Goal: Information Seeking & Learning: Stay updated

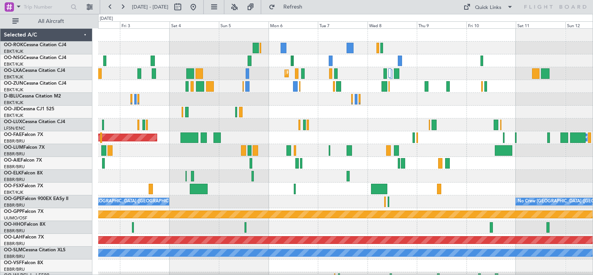
click at [306, 109] on div "AOG Maint Kortrijk-[GEOGRAPHIC_DATA] Planned Maint [GEOGRAPHIC_DATA]-[GEOGRAPHI…" at bounding box center [345, 157] width 495 height 256
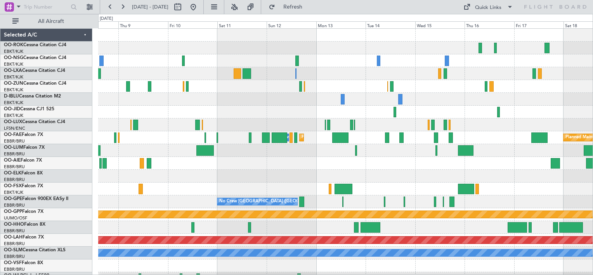
click at [593, 119] on html "[DATE] - [DATE] Refresh Quick Links All Aircraft Planned Maint [GEOGRAPHIC_DATA…" at bounding box center [296, 137] width 593 height 275
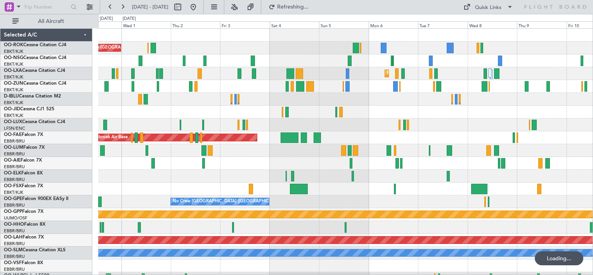
click at [275, 57] on div "AOG Maint Kortrijk-[GEOGRAPHIC_DATA] Planned Maint [GEOGRAPHIC_DATA]-[GEOGRAPHI…" at bounding box center [345, 157] width 495 height 256
click at [491, 6] on div "Quick Links" at bounding box center [488, 8] width 26 height 8
click at [493, 44] on button "Crew Board" at bounding box center [489, 44] width 58 height 19
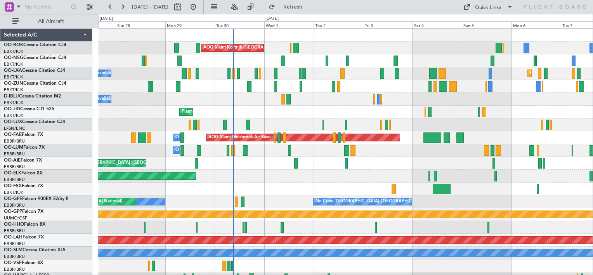
click at [498, 124] on div "AOG Maint Kortrijk-[GEOGRAPHIC_DATA] Planned Maint [GEOGRAPHIC_DATA]-[GEOGRAPHI…" at bounding box center [345, 157] width 495 height 256
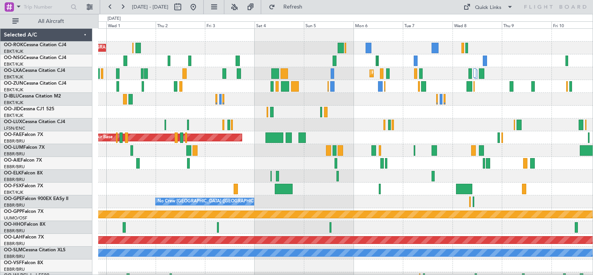
click at [262, 131] on div "AOG Maint Kortrijk-[GEOGRAPHIC_DATA] Planned Maint [GEOGRAPHIC_DATA]-[GEOGRAPHI…" at bounding box center [345, 157] width 495 height 256
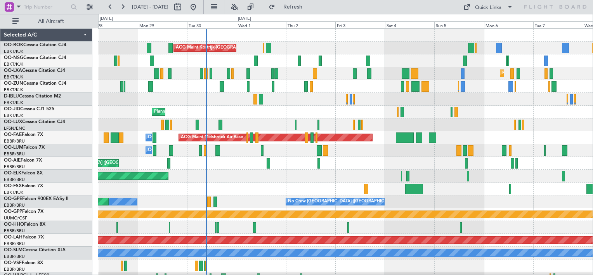
click at [357, 178] on div "AOG Maint Kortrijk-[GEOGRAPHIC_DATA] Planned Maint [GEOGRAPHIC_DATA]-[GEOGRAPHI…" at bounding box center [345, 157] width 495 height 256
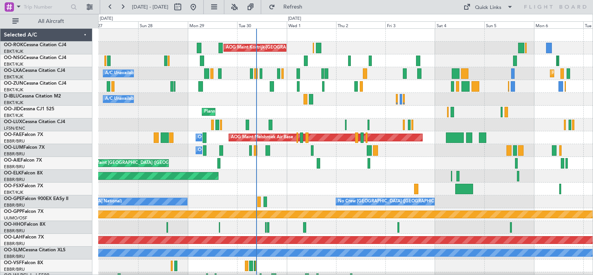
click at [292, 114] on div "Planned Maint Kortrijk-[GEOGRAPHIC_DATA]" at bounding box center [345, 112] width 495 height 13
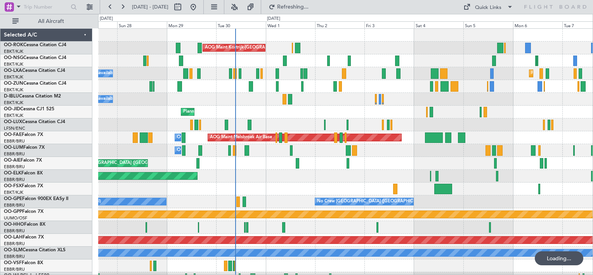
click at [282, 117] on div "Planned Maint Kortrijk-[GEOGRAPHIC_DATA]" at bounding box center [345, 112] width 495 height 13
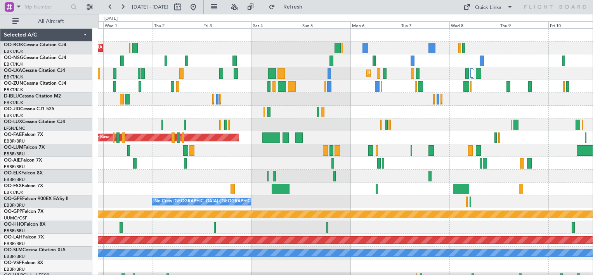
click at [296, 113] on div "Planned Maint Kortrijk-[GEOGRAPHIC_DATA]" at bounding box center [345, 112] width 495 height 13
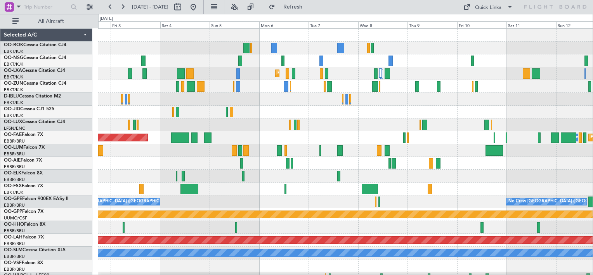
click at [326, 120] on div "AOG Maint Kortrijk-[GEOGRAPHIC_DATA] Planned Maint [GEOGRAPHIC_DATA]-[GEOGRAPHI…" at bounding box center [345, 157] width 495 height 256
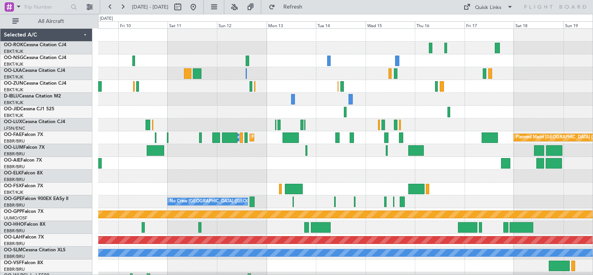
click at [237, 119] on div "Owner Melsbroek Air Base Planned Maint [GEOGRAPHIC_DATA] Planned Maint [GEOGRAP…" at bounding box center [345, 157] width 495 height 256
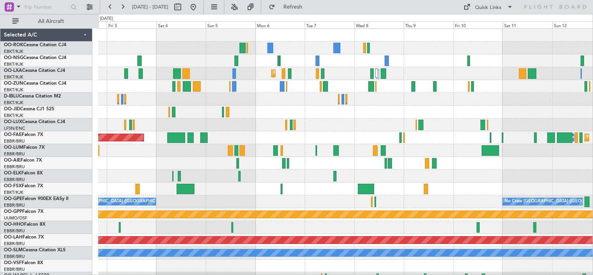
click at [323, 125] on div "AOG Maint Kortrijk-[GEOGRAPHIC_DATA] Planned Maint [GEOGRAPHIC_DATA]-[GEOGRAPHI…" at bounding box center [345, 157] width 495 height 256
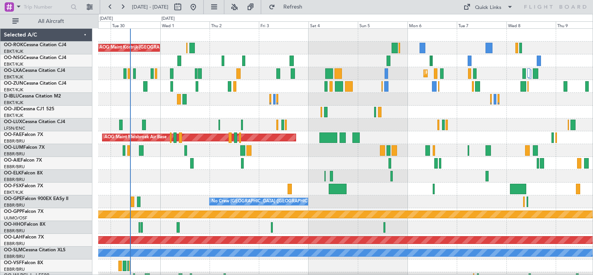
click at [505, 153] on div "AOG Maint Kortrijk-[GEOGRAPHIC_DATA] Planned Maint [GEOGRAPHIC_DATA]-[GEOGRAPHI…" at bounding box center [345, 157] width 495 height 256
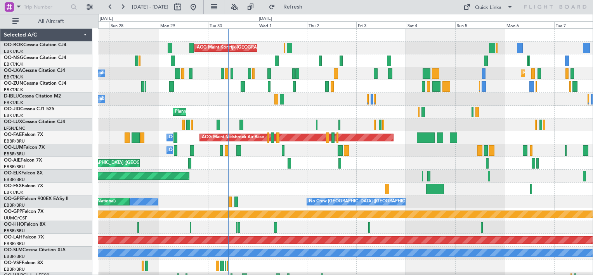
click at [309, 123] on div "AOG Maint Kortrijk-[GEOGRAPHIC_DATA] Planned Maint [GEOGRAPHIC_DATA]-[GEOGRAPHI…" at bounding box center [345, 157] width 495 height 256
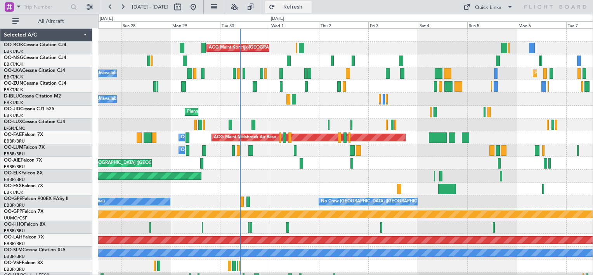
click at [303, 5] on span "Refresh" at bounding box center [293, 6] width 33 height 5
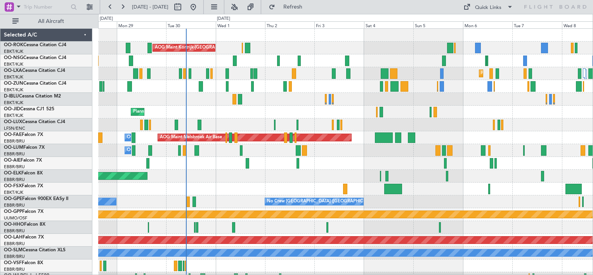
click at [403, 110] on div "AOG Maint Kortrijk-[GEOGRAPHIC_DATA] Planned Maint [GEOGRAPHIC_DATA]-[GEOGRAPHI…" at bounding box center [345, 157] width 495 height 256
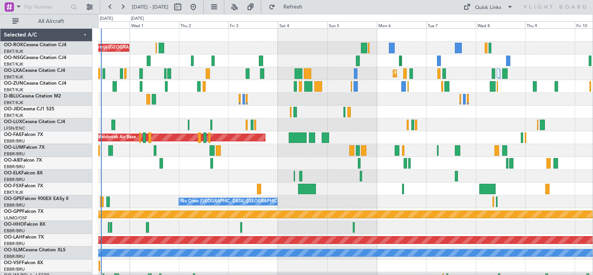
click at [390, 116] on div "AOG Maint Kortrijk-[GEOGRAPHIC_DATA] Planned Maint [GEOGRAPHIC_DATA]-[GEOGRAPHI…" at bounding box center [345, 157] width 495 height 256
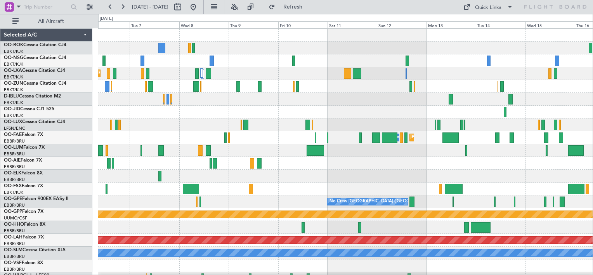
click at [123, 139] on div "Planned Maint Kortrijk-[GEOGRAPHIC_DATA] Owner [GEOGRAPHIC_DATA] Planned Maint …" at bounding box center [345, 157] width 495 height 256
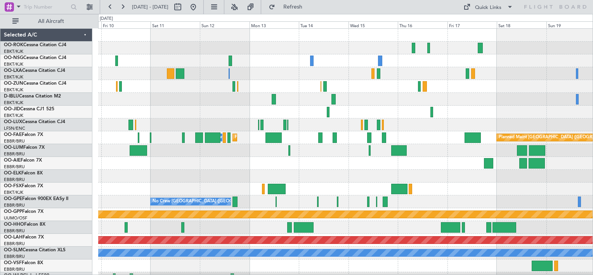
click at [212, 119] on div "Owner Melsbroek Air Base Planned Maint [GEOGRAPHIC_DATA] Planned Maint [GEOGRAP…" at bounding box center [345, 157] width 495 height 256
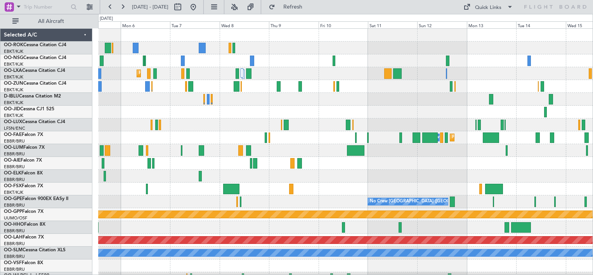
click at [539, 102] on div "Planned Maint Kortrijk-[GEOGRAPHIC_DATA] Planned Maint [GEOGRAPHIC_DATA] Owner …" at bounding box center [345, 157] width 495 height 256
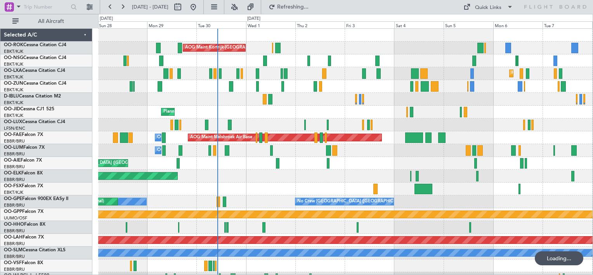
click at [374, 116] on div "Planned Maint Kortrijk-[GEOGRAPHIC_DATA]" at bounding box center [345, 112] width 495 height 13
click at [305, 11] on button "Refresh" at bounding box center [288, 7] width 47 height 12
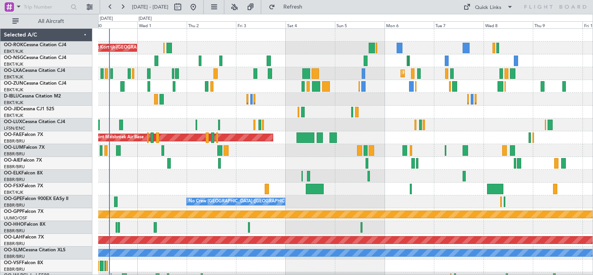
click at [407, 112] on div "AOG Maint Kortrijk-[GEOGRAPHIC_DATA] Planned Maint [GEOGRAPHIC_DATA]-[GEOGRAPHI…" at bounding box center [345, 157] width 495 height 256
click at [301, 8] on span "Refresh" at bounding box center [293, 6] width 33 height 5
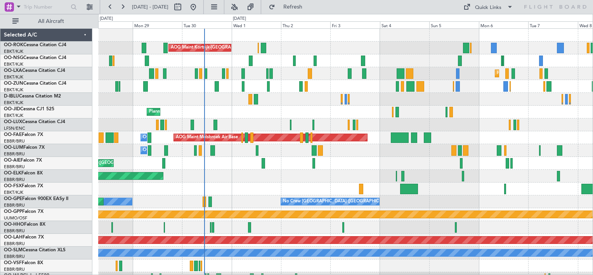
click at [299, 117] on div "AOG Maint Kortrijk-[GEOGRAPHIC_DATA] Planned Maint [GEOGRAPHIC_DATA]-[GEOGRAPHI…" at bounding box center [345, 157] width 495 height 256
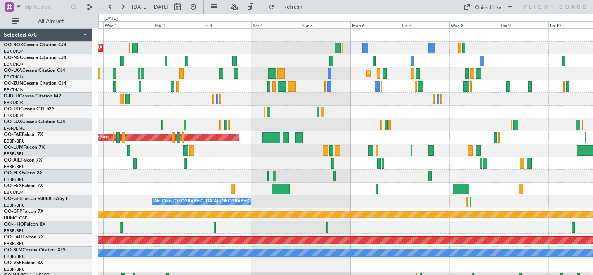
click at [236, 52] on div "AOG Maint Kortrijk-[GEOGRAPHIC_DATA]" at bounding box center [345, 48] width 495 height 13
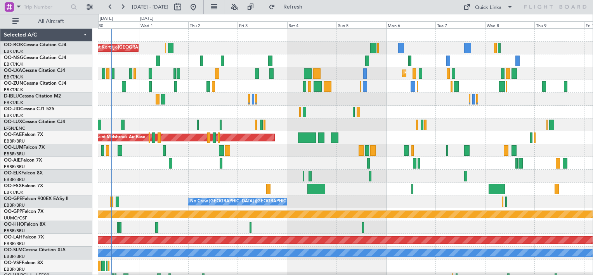
click at [593, 118] on html "[DATE] - [DATE] Refresh Quick Links All Aircraft AOG Maint [GEOGRAPHIC_DATA]-[G…" at bounding box center [296, 137] width 593 height 275
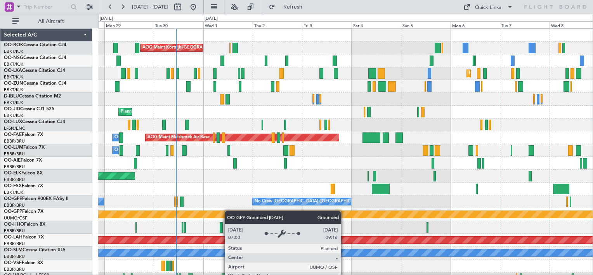
click at [227, 213] on div "AOG Maint Kortrijk-[GEOGRAPHIC_DATA] Planned Maint [GEOGRAPHIC_DATA]-[GEOGRAPHI…" at bounding box center [345, 157] width 495 height 256
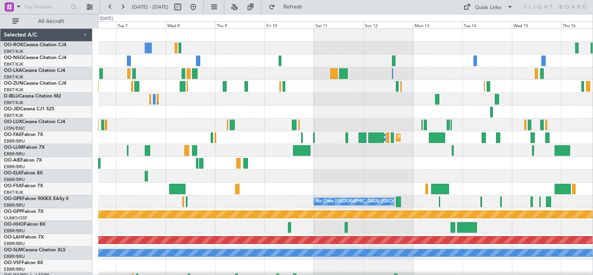
click at [307, 227] on div "Planned Maint Kortrijk-[GEOGRAPHIC_DATA] Owner [GEOGRAPHIC_DATA] Planned Maint …" at bounding box center [345, 157] width 495 height 256
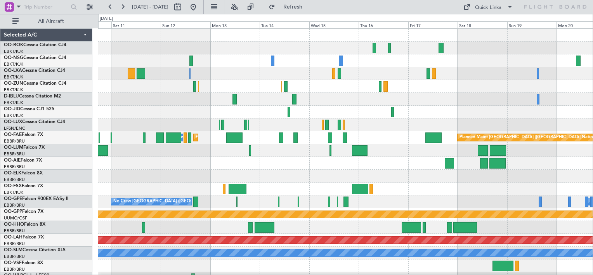
click at [182, 151] on div "Owner Melsbroek Air Base Planned Maint [GEOGRAPHIC_DATA] Planned Maint [GEOGRAP…" at bounding box center [345, 157] width 495 height 256
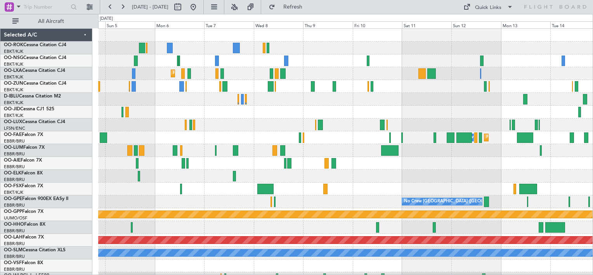
click at [593, 122] on html "[DATE] - [DATE] Refresh Quick Links All Aircraft Planned Maint [GEOGRAPHIC_DATA…" at bounding box center [296, 137] width 593 height 275
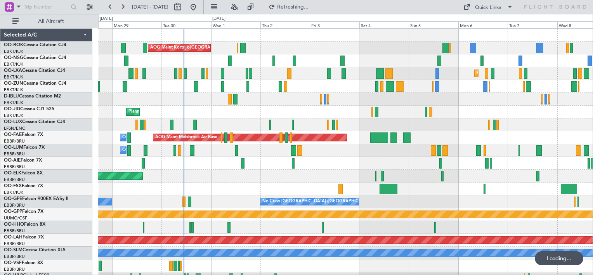
click at [389, 124] on div at bounding box center [345, 124] width 495 height 13
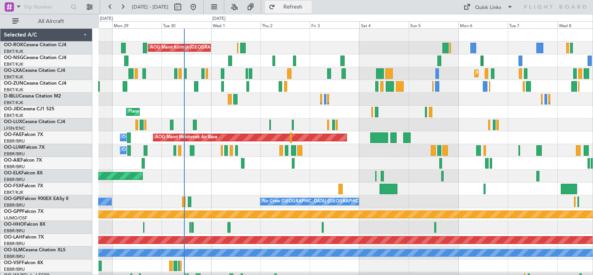
click at [298, 7] on button "Refresh" at bounding box center [288, 7] width 47 height 12
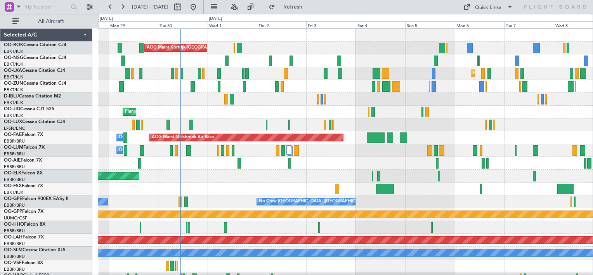
click at [485, 109] on div "AOG Maint Kortrijk-[GEOGRAPHIC_DATA] Planned Maint [GEOGRAPHIC_DATA]-[GEOGRAPHI…" at bounding box center [345, 157] width 495 height 256
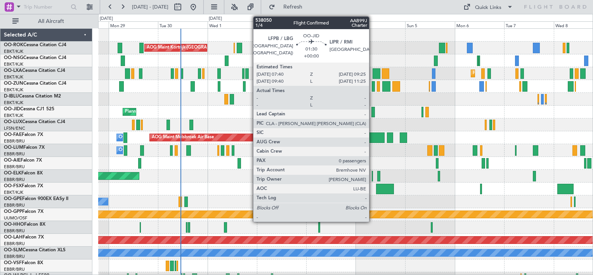
click at [373, 112] on div at bounding box center [374, 112] width 4 height 10
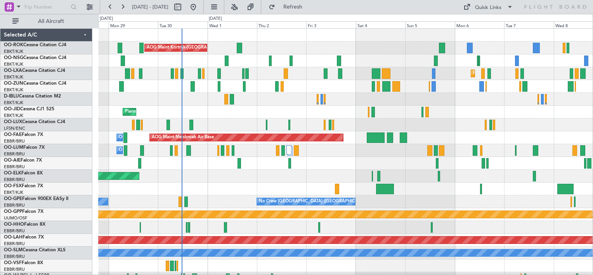
click at [278, 117] on div "Planned Maint Kortrijk-[GEOGRAPHIC_DATA]" at bounding box center [345, 112] width 495 height 13
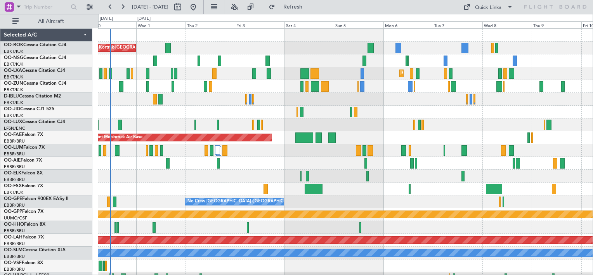
click at [323, 108] on div "AOG Maint Kortrijk-[GEOGRAPHIC_DATA] Planned Maint [GEOGRAPHIC_DATA]-[GEOGRAPHI…" at bounding box center [345, 157] width 495 height 256
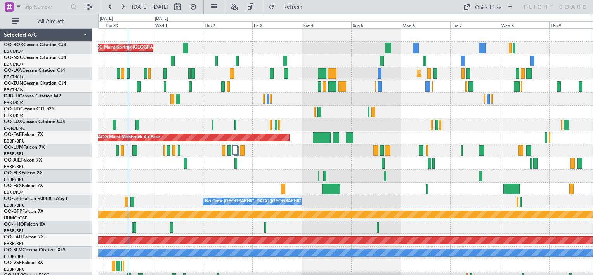
click at [405, 116] on div "AOG Maint Kortrijk-[GEOGRAPHIC_DATA] Planned Maint [GEOGRAPHIC_DATA]-[GEOGRAPHI…" at bounding box center [345, 157] width 495 height 256
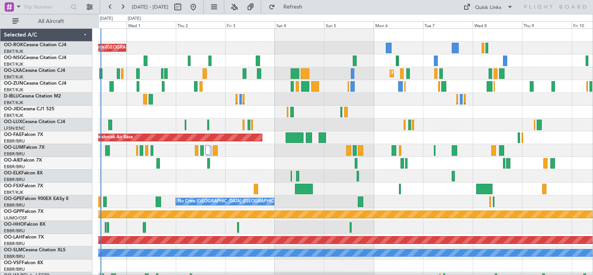
click at [283, 130] on div "AOG Maint Kortrijk-[GEOGRAPHIC_DATA] Planned Maint [GEOGRAPHIC_DATA]-[GEOGRAPHI…" at bounding box center [345, 157] width 495 height 256
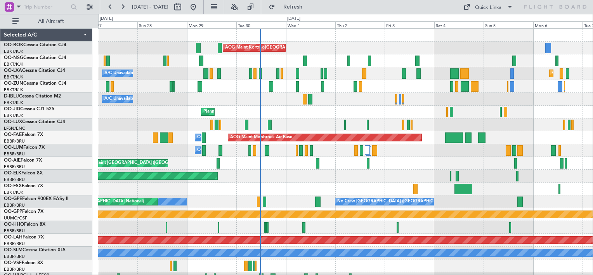
click at [583, 156] on div "AOG Maint Kortrijk-[GEOGRAPHIC_DATA] Planned Maint [GEOGRAPHIC_DATA]-[GEOGRAPHI…" at bounding box center [345, 157] width 495 height 256
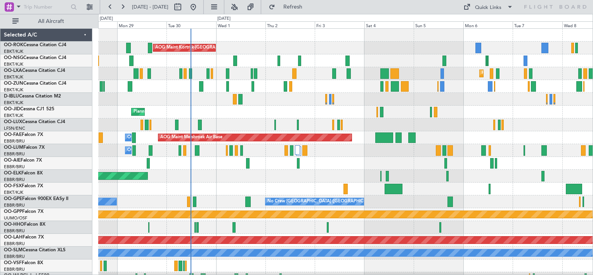
click at [289, 106] on div "AOG Maint Kortrijk-[GEOGRAPHIC_DATA] Planned Maint [GEOGRAPHIC_DATA]-[GEOGRAPHI…" at bounding box center [345, 157] width 495 height 256
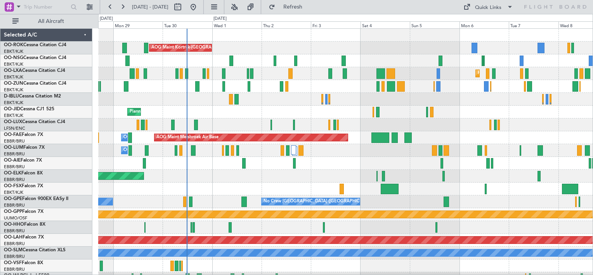
click at [287, 123] on div "AOG Maint Kortrijk-[GEOGRAPHIC_DATA] Planned Maint [GEOGRAPHIC_DATA]-[GEOGRAPHI…" at bounding box center [345, 157] width 495 height 256
click at [308, 7] on span "Refresh" at bounding box center [293, 6] width 33 height 5
click at [305, 10] on button "Refresh" at bounding box center [288, 7] width 47 height 12
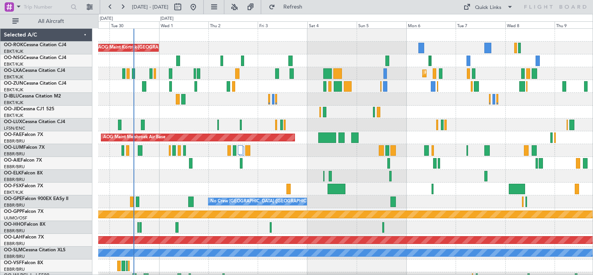
click at [357, 104] on div "A/C Unavailable [GEOGRAPHIC_DATA]-[GEOGRAPHIC_DATA]" at bounding box center [345, 99] width 495 height 13
click at [289, 7] on button "Refresh" at bounding box center [288, 7] width 47 height 12
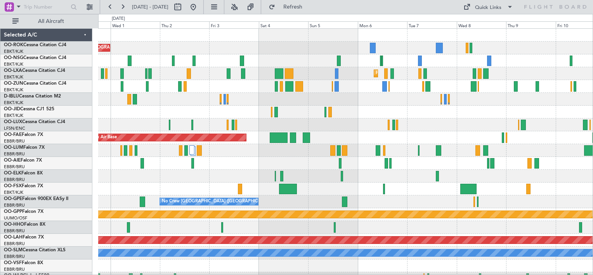
click at [248, 47] on div "AOG Maint Kortrijk-[GEOGRAPHIC_DATA]" at bounding box center [345, 48] width 495 height 13
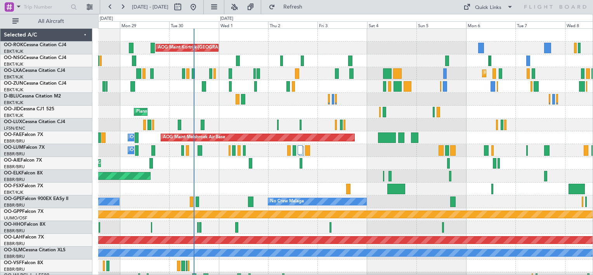
click at [461, 122] on div "AOG Maint Kortrijk-[GEOGRAPHIC_DATA] Planned Maint [GEOGRAPHIC_DATA]-[GEOGRAPHI…" at bounding box center [345, 157] width 495 height 256
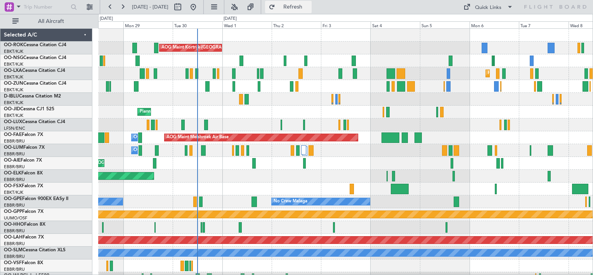
click at [308, 4] on span "Refresh" at bounding box center [293, 6] width 33 height 5
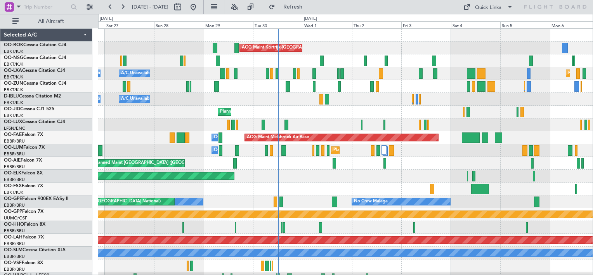
click at [303, 182] on div "Planned Maint Kortrijk-[GEOGRAPHIC_DATA]" at bounding box center [345, 176] width 495 height 13
click at [370, 181] on div "Planned Maint Kortrijk-[GEOGRAPHIC_DATA]" at bounding box center [345, 176] width 495 height 13
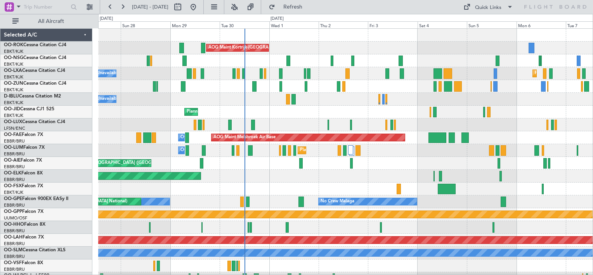
click at [331, 125] on div "AOG Maint Kortrijk-[GEOGRAPHIC_DATA] Planned Maint [GEOGRAPHIC_DATA]-[GEOGRAPHI…" at bounding box center [345, 157] width 495 height 256
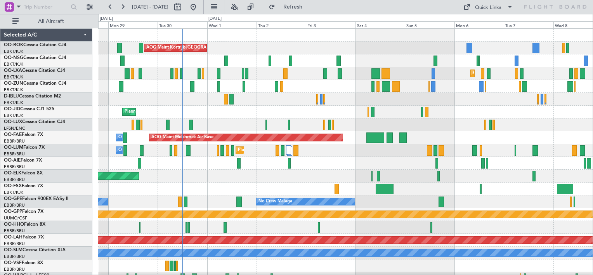
click at [277, 129] on div "AOG Maint Kortrijk-[GEOGRAPHIC_DATA] Planned Maint [GEOGRAPHIC_DATA]-[GEOGRAPHI…" at bounding box center [345, 157] width 495 height 256
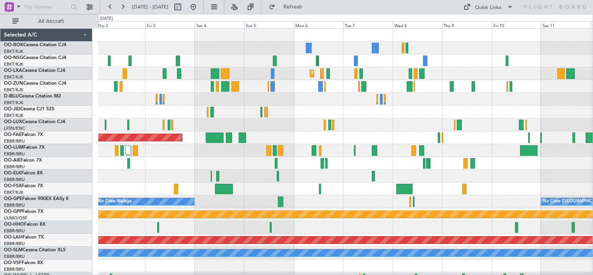
click at [297, 124] on div "AOG Maint Kortrijk-[GEOGRAPHIC_DATA] Planned Maint [GEOGRAPHIC_DATA]-[GEOGRAPHI…" at bounding box center [345, 157] width 495 height 256
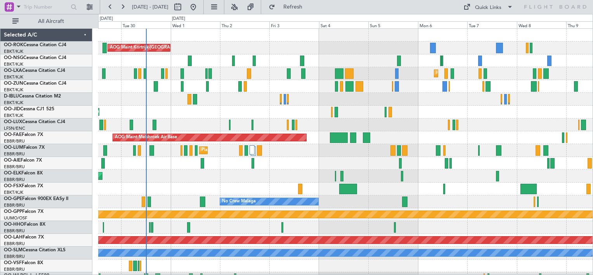
click at [418, 126] on div "AOG Maint Kortrijk-[GEOGRAPHIC_DATA] Planned Maint [GEOGRAPHIC_DATA]-[GEOGRAPHI…" at bounding box center [345, 157] width 495 height 256
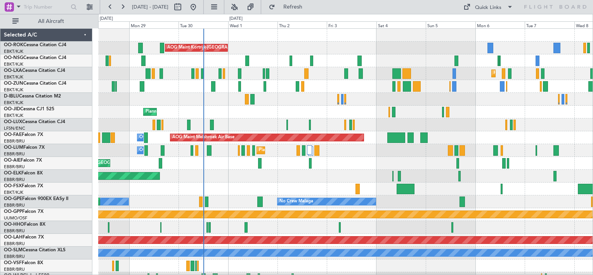
click at [298, 112] on div "AOG Maint Kortrijk-[GEOGRAPHIC_DATA] Planned Maint [GEOGRAPHIC_DATA]-[GEOGRAPHI…" at bounding box center [345, 157] width 495 height 256
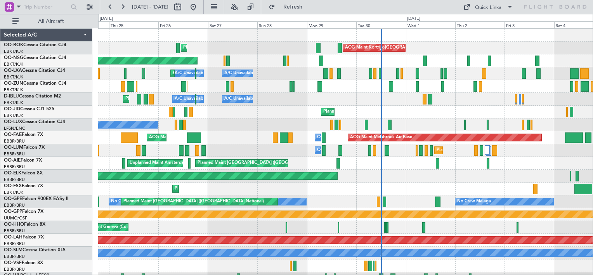
click at [413, 142] on div "AOG Maint Kortrijk-[GEOGRAPHIC_DATA] Planned Maint [GEOGRAPHIC_DATA]-[GEOGRAPHI…" at bounding box center [345, 157] width 495 height 256
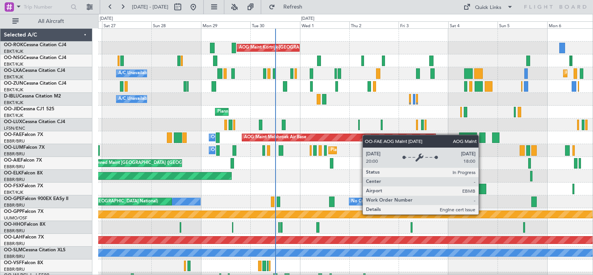
click at [351, 137] on div "AOG Maint Kortrijk-[GEOGRAPHIC_DATA] Planned Maint [GEOGRAPHIC_DATA]-[GEOGRAPHI…" at bounding box center [345, 157] width 495 height 256
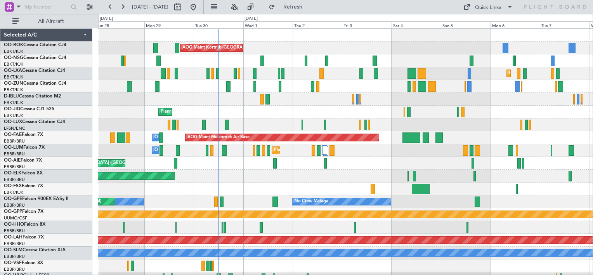
click at [413, 110] on div "AOG Maint Kortrijk-[GEOGRAPHIC_DATA] Planned Maint [GEOGRAPHIC_DATA]-[GEOGRAPHI…" at bounding box center [345, 157] width 495 height 256
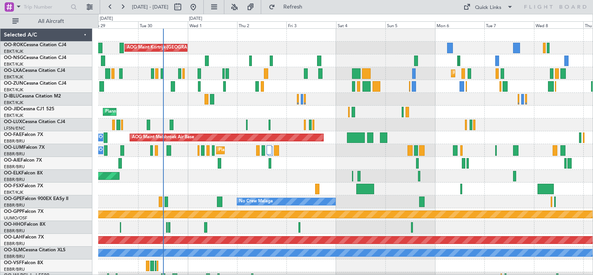
click at [394, 106] on div "AOG Maint Kortrijk-[GEOGRAPHIC_DATA] Planned Maint [GEOGRAPHIC_DATA] ([GEOGRAPH…" at bounding box center [345, 157] width 495 height 256
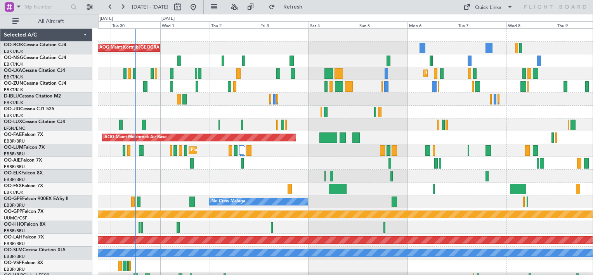
click at [397, 110] on div "AOG Maint Kortrijk-[GEOGRAPHIC_DATA] Planned Maint [GEOGRAPHIC_DATA]-[GEOGRAPHI…" at bounding box center [345, 157] width 495 height 256
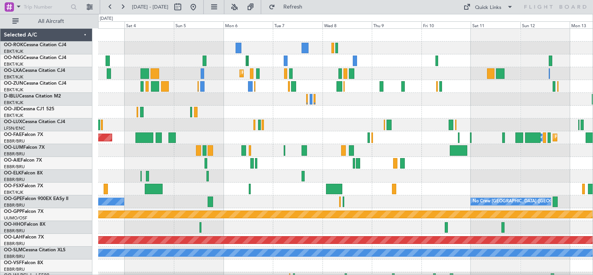
click at [284, 121] on div "AOG Maint Kortrijk-[GEOGRAPHIC_DATA] Planned Maint [GEOGRAPHIC_DATA]-[GEOGRAPHI…" at bounding box center [345, 157] width 495 height 256
click at [373, 70] on div "AOG Maint Kortrijk-[GEOGRAPHIC_DATA] Planned Maint [GEOGRAPHIC_DATA]-[GEOGRAPHI…" at bounding box center [345, 157] width 495 height 256
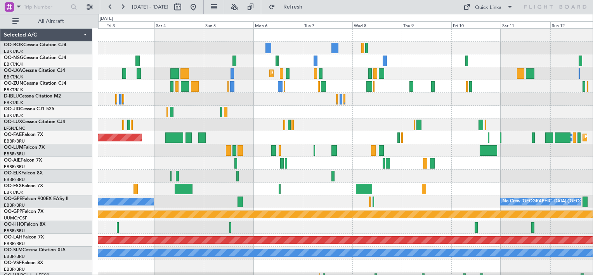
click at [388, 86] on div "AOG Maint Kortrijk-[GEOGRAPHIC_DATA] Planned Maint [GEOGRAPHIC_DATA]-[GEOGRAPHI…" at bounding box center [345, 157] width 495 height 256
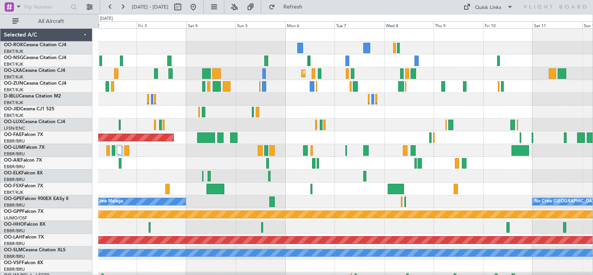
click at [575, 200] on div "AOG Maint Kortrijk-[GEOGRAPHIC_DATA] Planned Maint [GEOGRAPHIC_DATA]-[GEOGRAPHI…" at bounding box center [345, 157] width 495 height 256
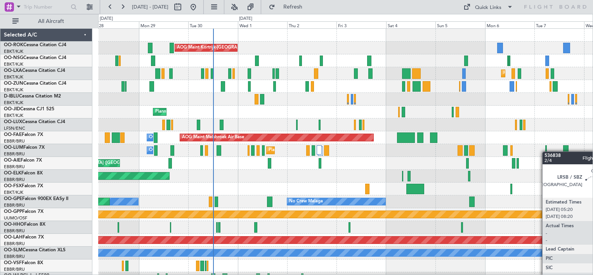
click at [546, 151] on div "AOG Maint Kortrijk-[GEOGRAPHIC_DATA] Planned Maint [GEOGRAPHIC_DATA]-[GEOGRAPHI…" at bounding box center [345, 157] width 495 height 256
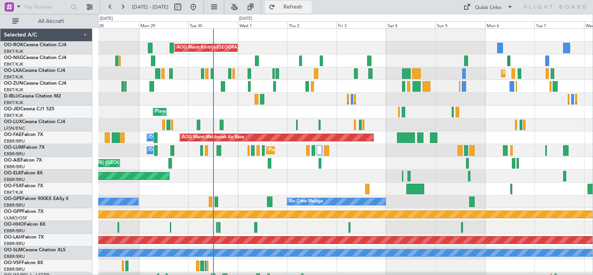
click at [310, 7] on span "Refresh" at bounding box center [293, 6] width 33 height 5
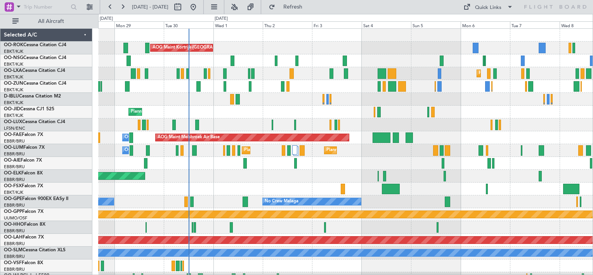
click at [324, 179] on div "Planned Maint Kortrijk-[GEOGRAPHIC_DATA]" at bounding box center [345, 176] width 495 height 13
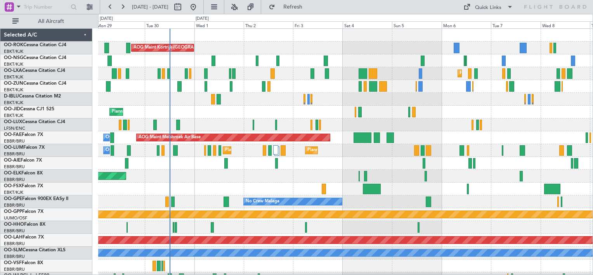
click at [365, 105] on div "AOG Maint Kortrijk-Wevelgem Planned Maint Kortrijk-Wevelgem Planned Maint Paris…" at bounding box center [345, 157] width 495 height 256
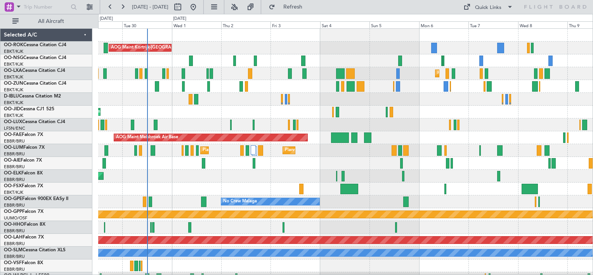
click at [342, 108] on div "AOG Maint Kortrijk-Wevelgem Planned Maint Kortrijk-Wevelgem A/C Unavailable A/C…" at bounding box center [345, 157] width 495 height 256
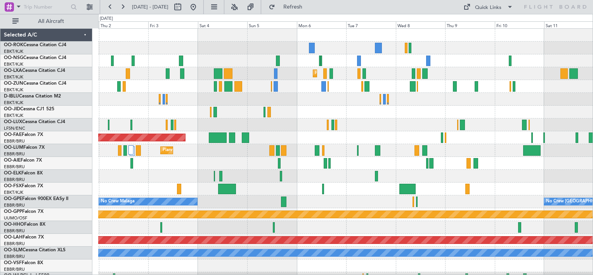
click at [418, 128] on div "AOG Maint Kortrijk-Wevelgem Planned Maint Kortrijk-Wevelgem Planned Maint Kortr…" at bounding box center [345, 157] width 495 height 256
